Goal: Book appointment/travel/reservation

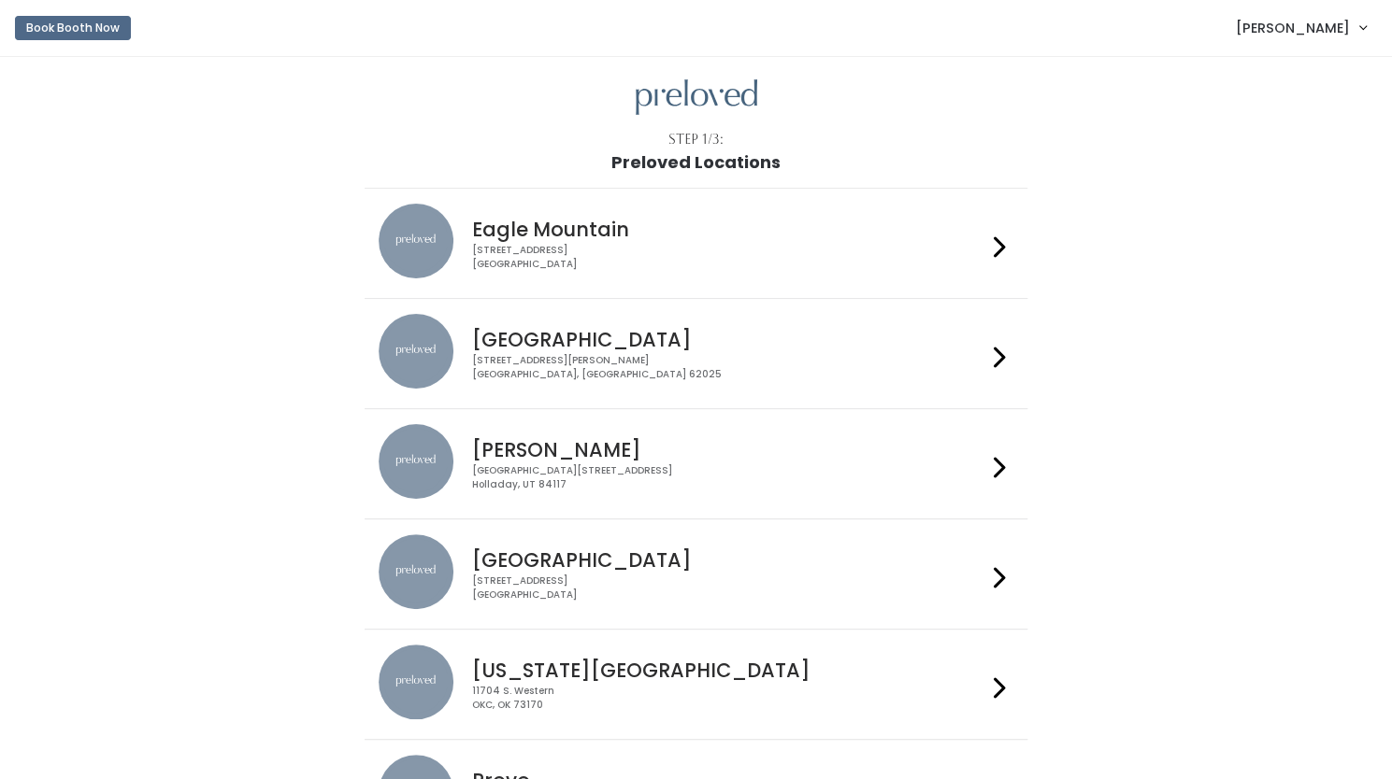
click at [514, 347] on h4 "Edwardsville" at bounding box center [729, 339] width 514 height 21
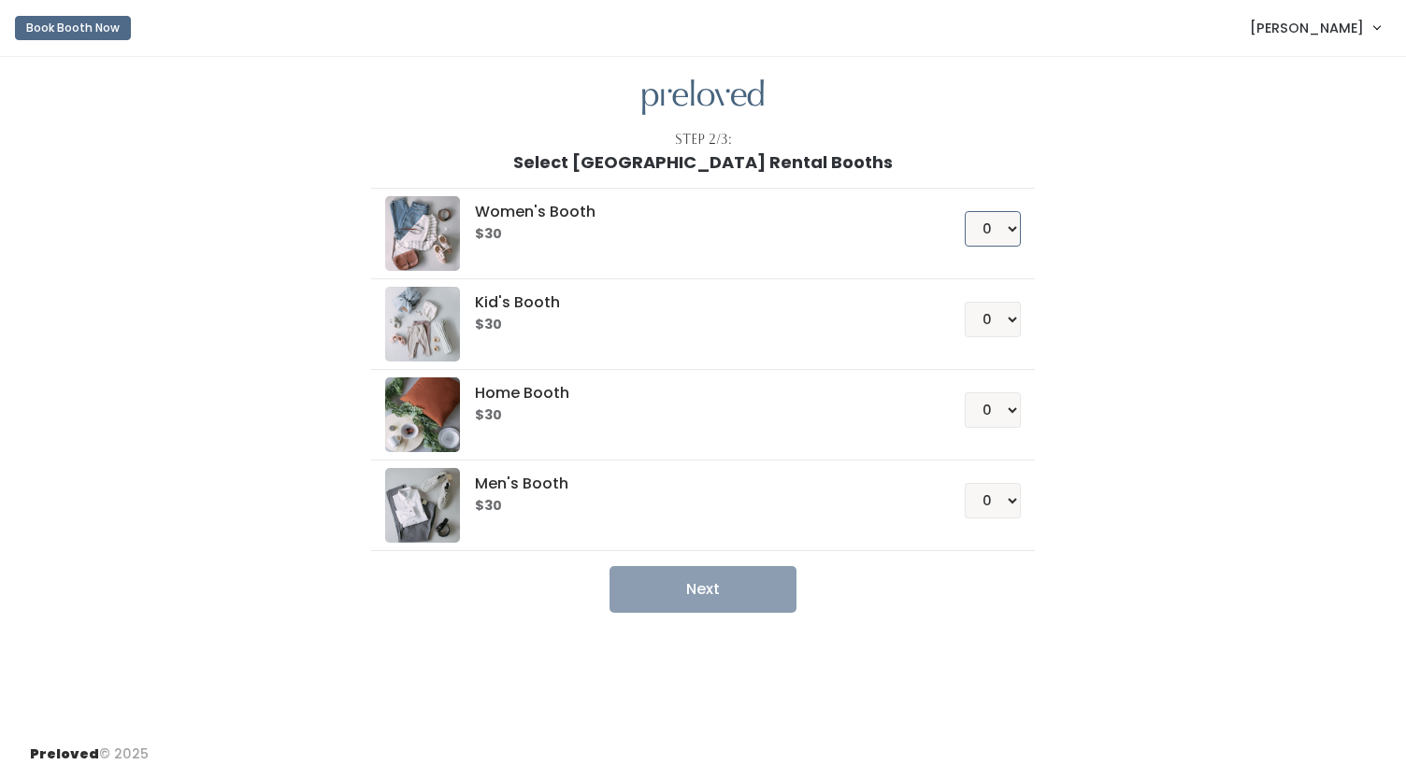
click at [1004, 226] on select "0 1 2 3 4" at bounding box center [992, 229] width 56 height 36
select select "1"
click at [964, 211] on select "0 1 2 3 4" at bounding box center [992, 229] width 56 height 36
click at [692, 572] on button "Next" at bounding box center [702, 589] width 187 height 47
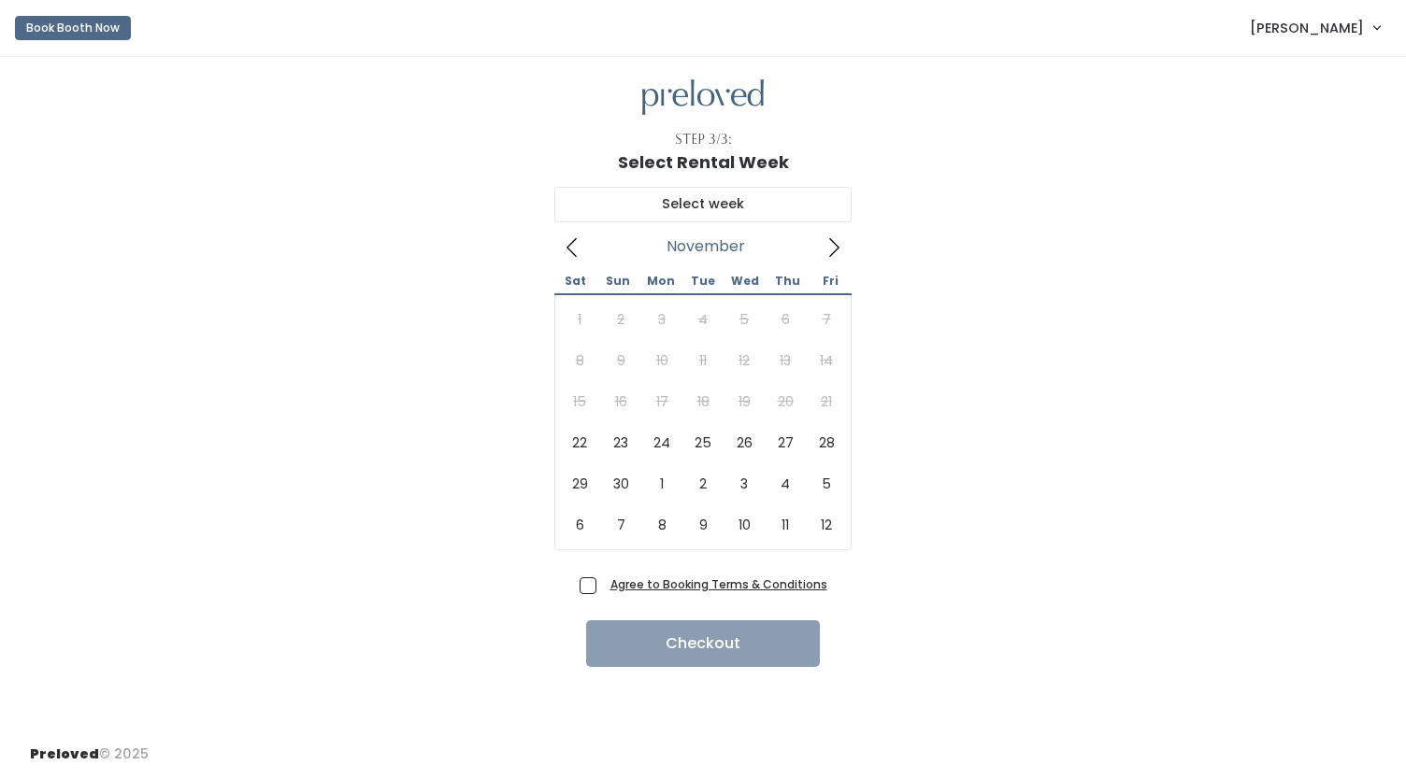
click at [834, 248] on icon at bounding box center [833, 247] width 21 height 21
click at [572, 244] on icon at bounding box center [572, 247] width 21 height 21
